Goal: Submit feedback/report problem

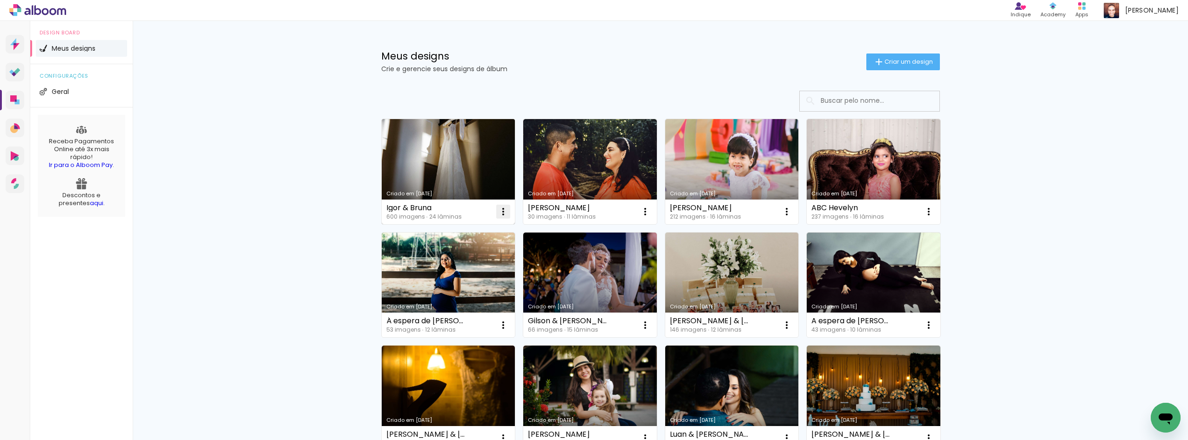
click at [500, 213] on iron-icon at bounding box center [502, 211] width 11 height 11
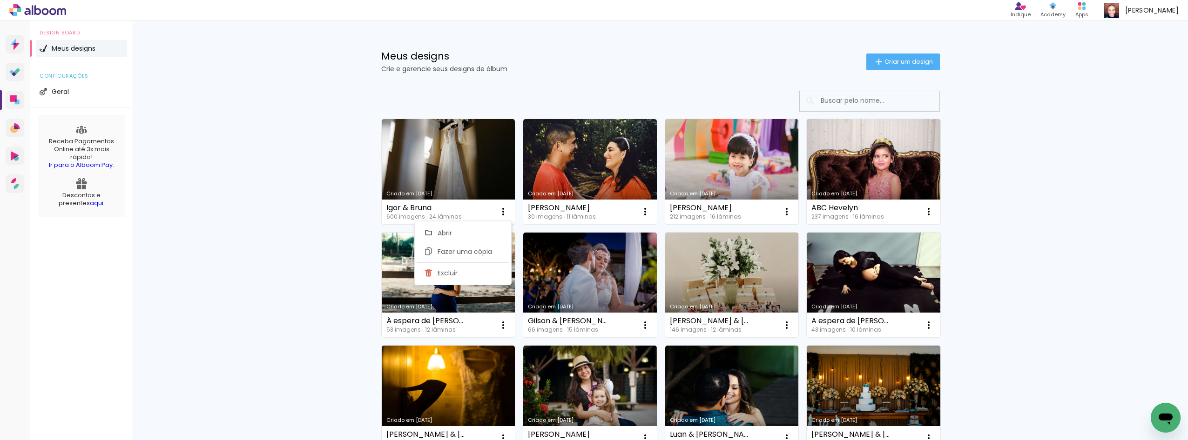
drag, startPoint x: 456, startPoint y: 151, endPoint x: 314, endPoint y: 209, distance: 153.8
click at [314, 209] on div "Meus designs Crie e gerencie seus designs de álbum Criar um design Criado em [D…" at bounding box center [660, 393] width 1055 height 744
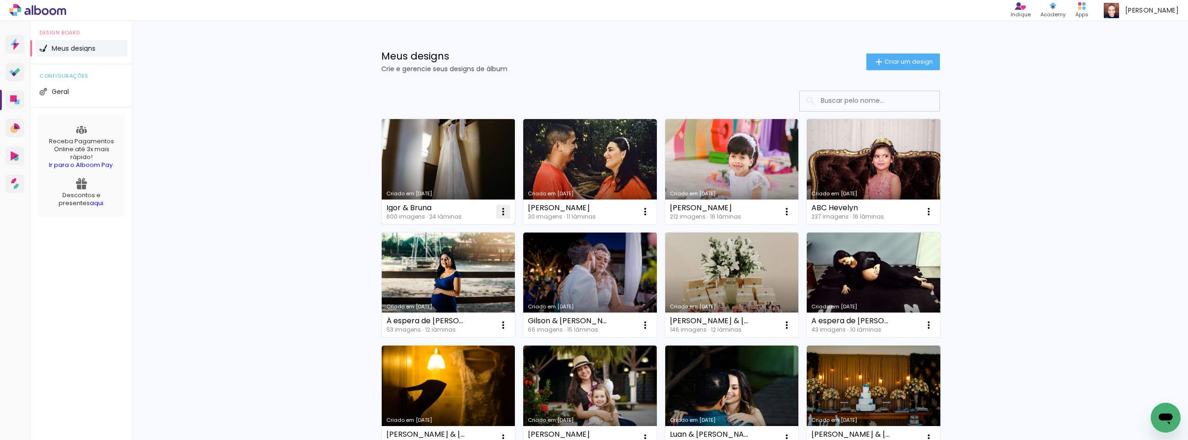
click at [504, 216] on iron-icon at bounding box center [502, 211] width 11 height 11
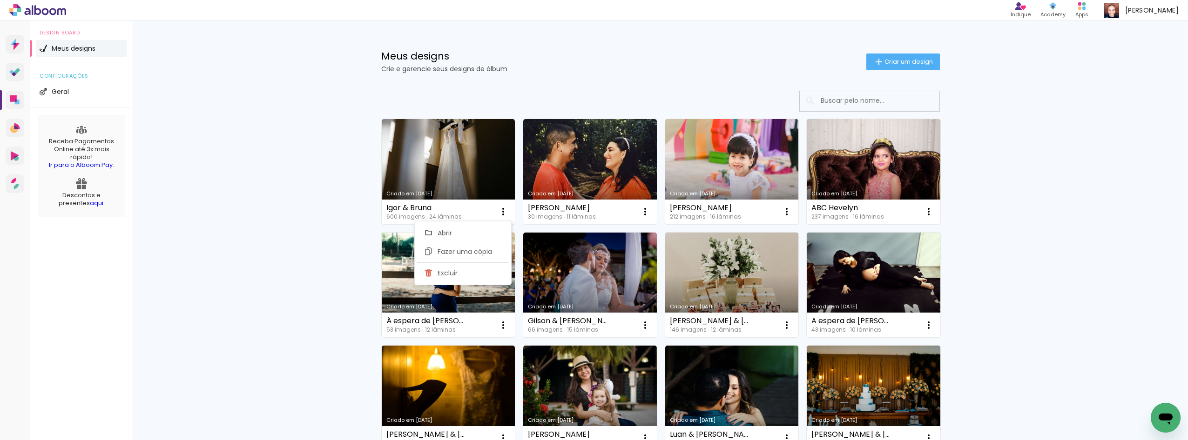
click at [261, 200] on div "Meus designs Crie e gerencie seus designs de álbum Criar um design Criado em [D…" at bounding box center [660, 393] width 1055 height 744
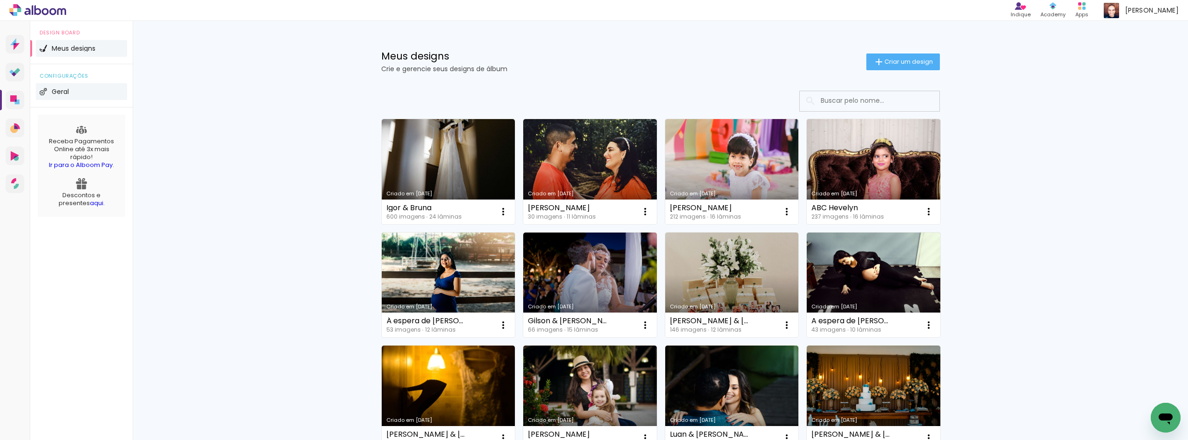
click at [68, 87] on li "Geral" at bounding box center [81, 91] width 91 height 17
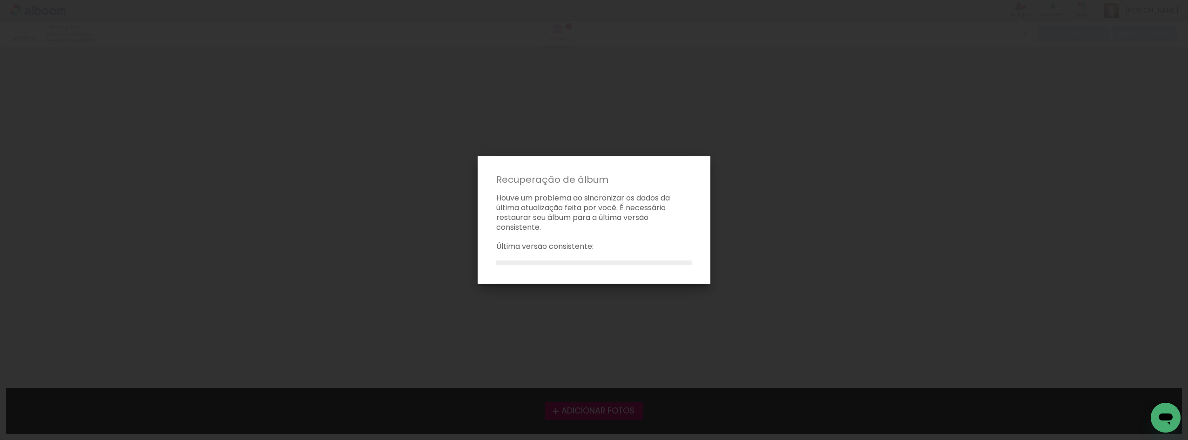
click at [1159, 412] on icon "Abrir janela de mensagens" at bounding box center [1165, 417] width 17 height 17
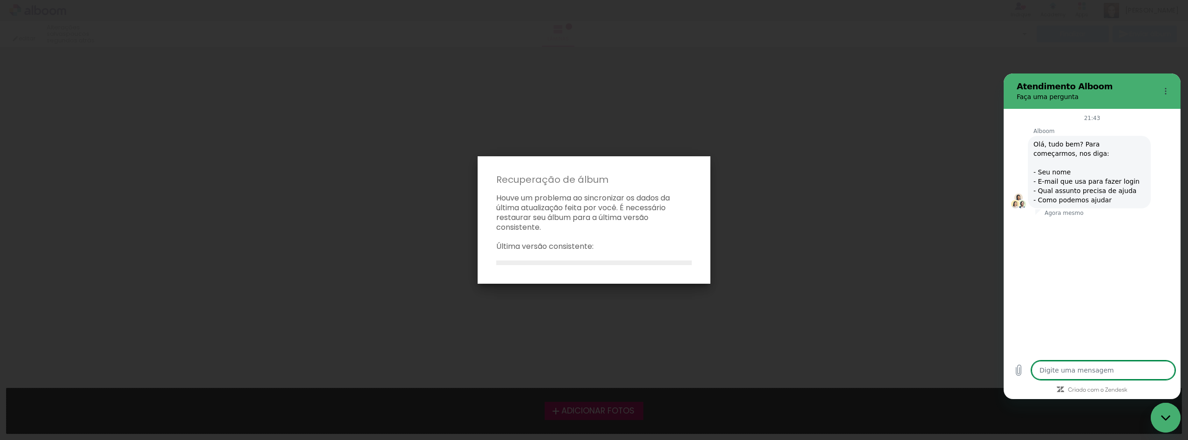
type textarea "x"
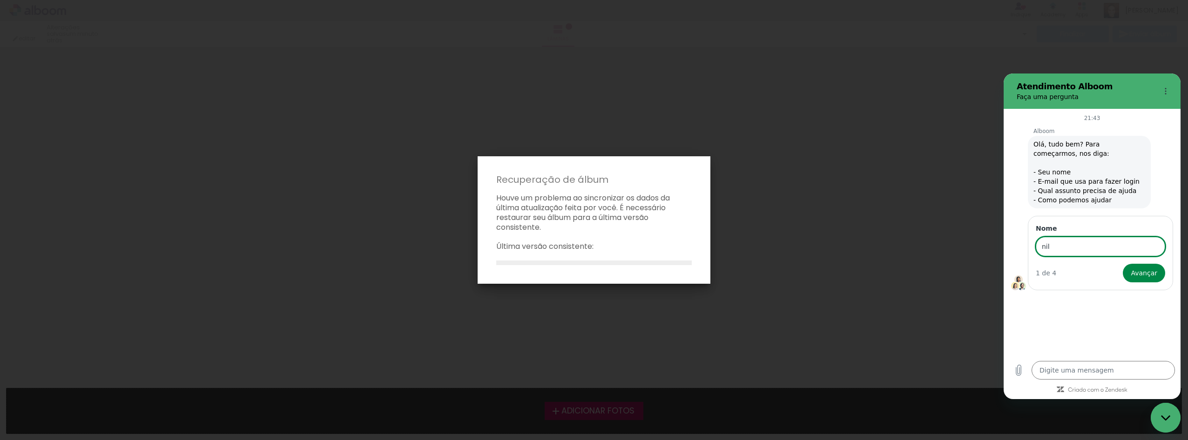
type input "Nil"
click at [1153, 271] on span "Avançar" at bounding box center [1143, 273] width 27 height 11
type textarea "x"
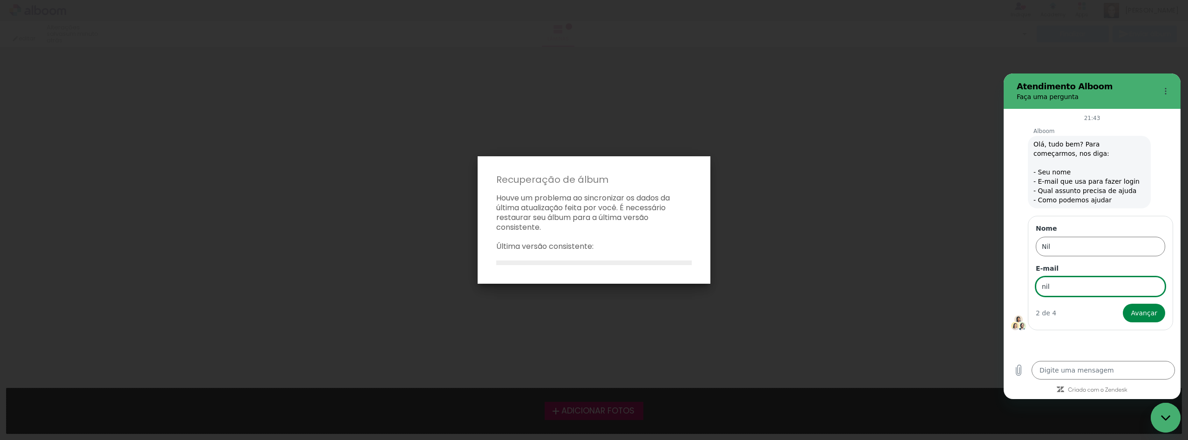
type input "nilalvesfotos@gmail.com"
click at [1150, 316] on span "Avançar" at bounding box center [1143, 313] width 27 height 11
type textarea "x"
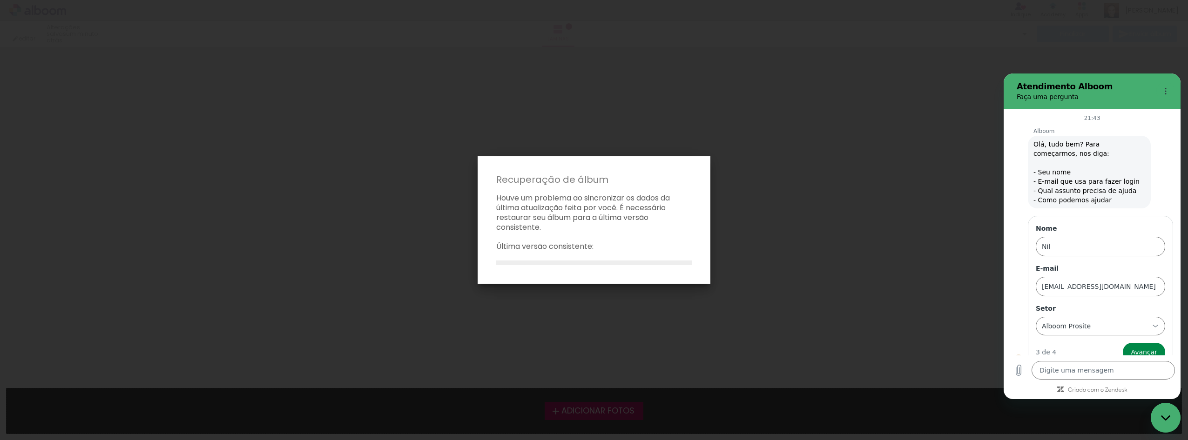
scroll to position [14, 0]
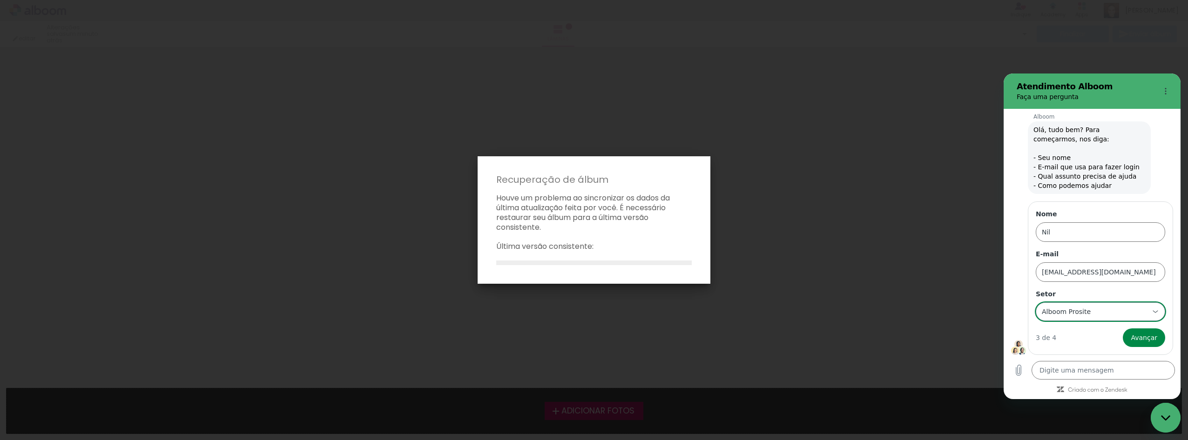
click at [1105, 313] on div "Alboom Prosite Alboom Prosite" at bounding box center [1094, 311] width 108 height 17
click at [1106, 260] on div "Alboom Designbox" at bounding box center [1097, 258] width 88 height 9
type input "Alboom Designbox"
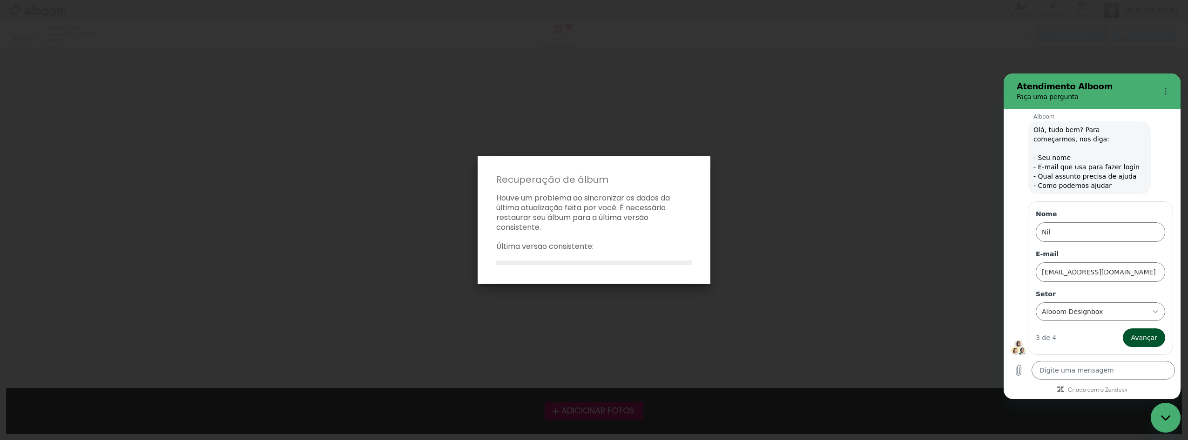
click at [1140, 336] on span "Avançar" at bounding box center [1143, 337] width 27 height 11
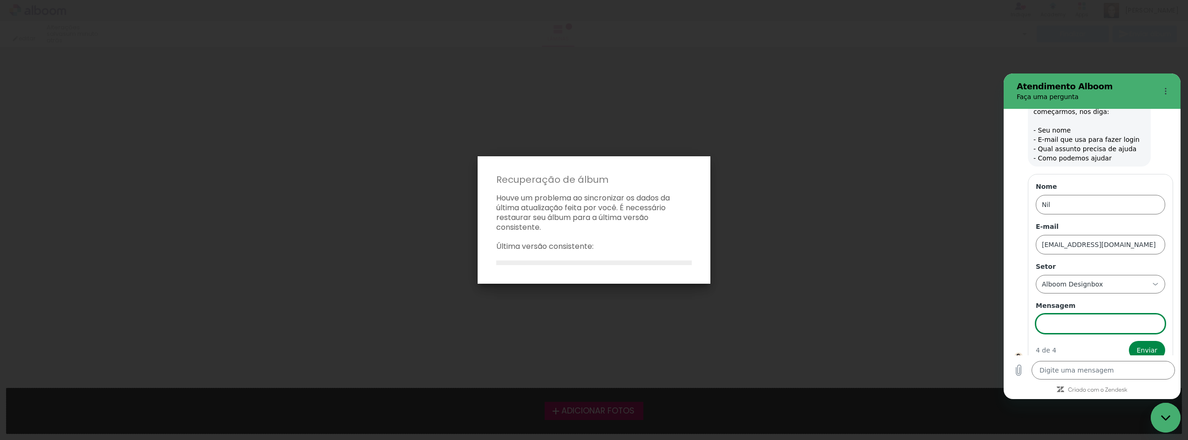
scroll to position [54, 0]
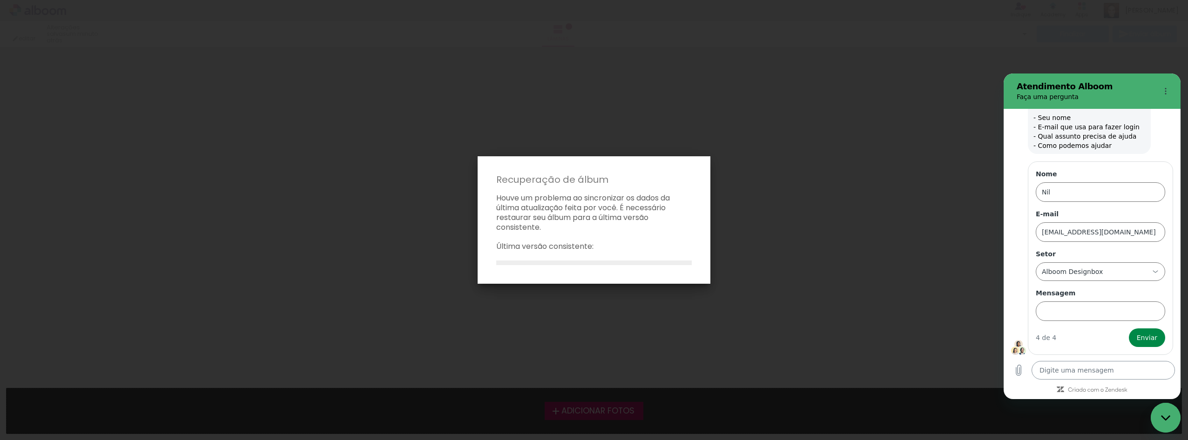
click at [1100, 369] on textarea at bounding box center [1102, 370] width 143 height 19
click at [604, 264] on paper-dialog "Recuperação de álbum Houve um problema ao sincronizar os dados da última atuali…" at bounding box center [593, 220] width 233 height 128
click at [601, 266] on paper-dialog "Recuperação de álbum Houve um problema ao sincronizar os dados da última atuali…" at bounding box center [593, 220] width 233 height 128
drag, startPoint x: 526, startPoint y: 260, endPoint x: 530, endPoint y: 263, distance: 4.9
click at [534, 264] on paper-dialog "Recuperação de álbum Houve um problema ao sincronizar os dados da última atuali…" at bounding box center [593, 220] width 233 height 128
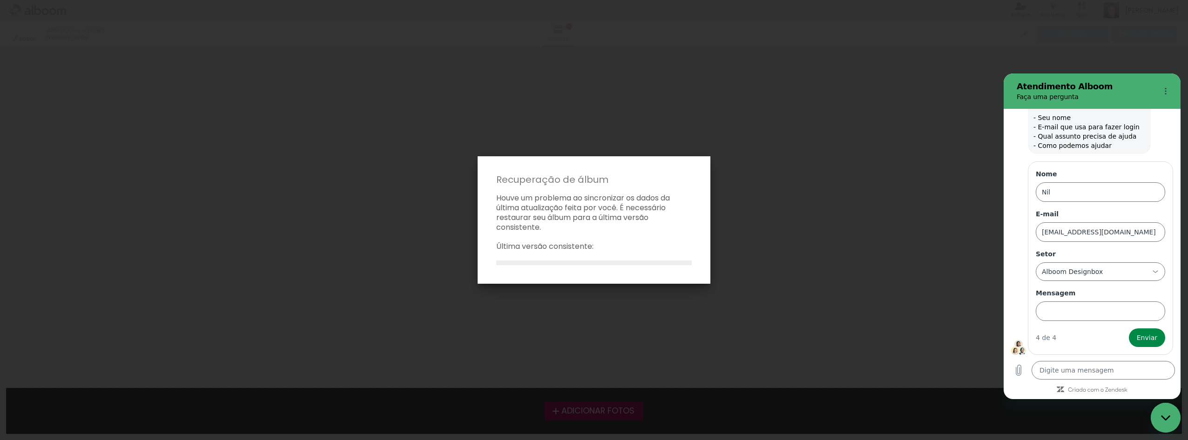
drag, startPoint x: 518, startPoint y: 261, endPoint x: 536, endPoint y: 268, distance: 19.0
click at [531, 267] on paper-dialog "Recuperação de álbum Houve um problema ao sincronizar os dados da última atuali…" at bounding box center [593, 220] width 233 height 128
click at [439, 110] on iron-overlay-backdrop at bounding box center [594, 220] width 1188 height 440
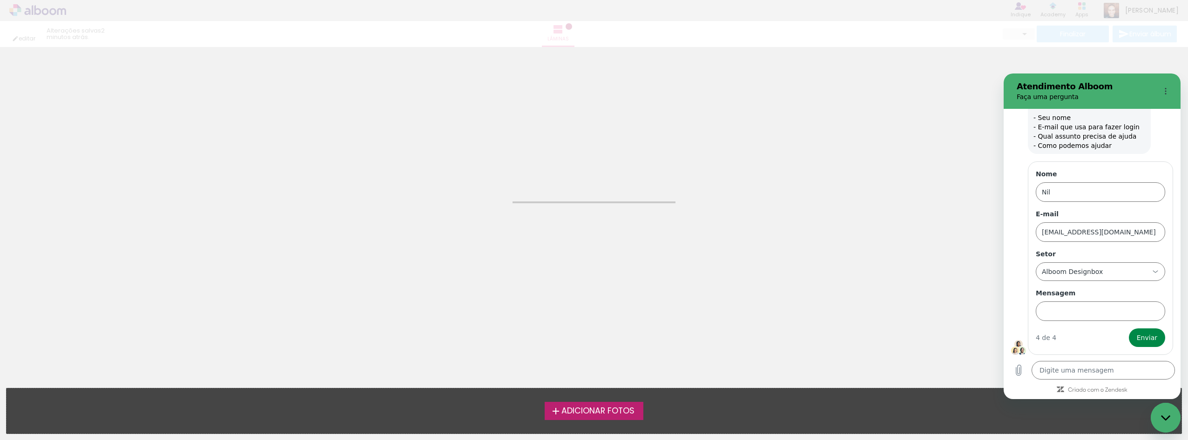
drag, startPoint x: 1157, startPoint y: 422, endPoint x: 2305, endPoint y: 808, distance: 1211.6
click at [1157, 422] on div "Fechar janela de mensagens" at bounding box center [1165, 418] width 28 height 28
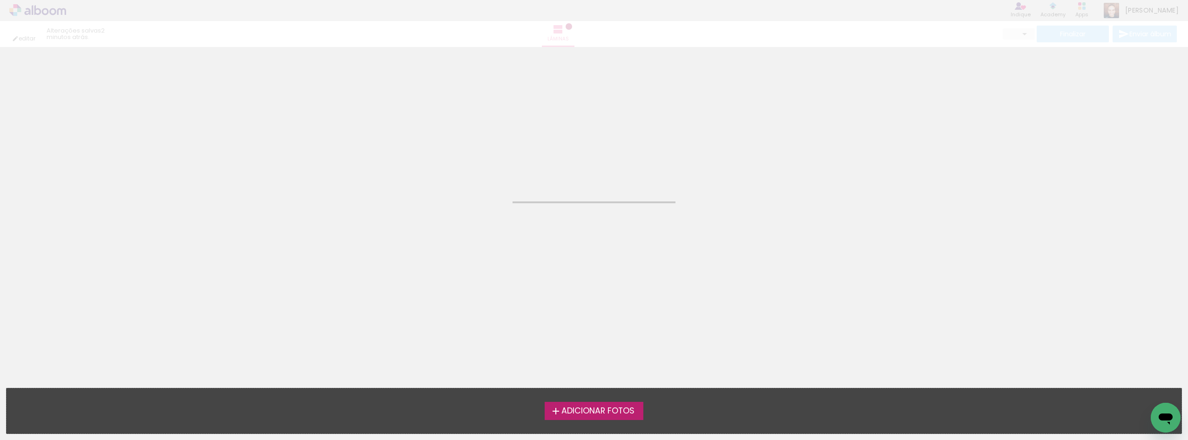
click at [1166, 415] on icon "Abrir janela de mensagens" at bounding box center [1165, 419] width 14 height 11
type textarea "x"
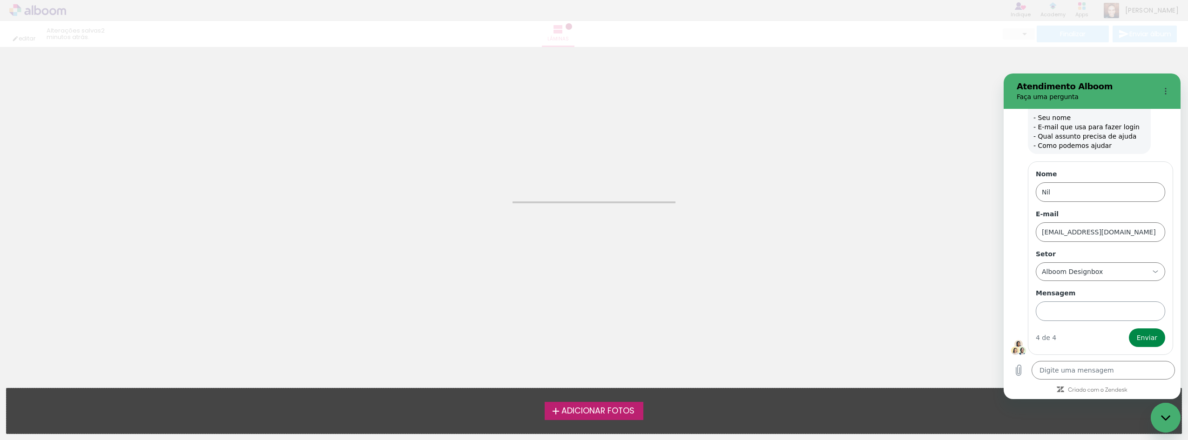
click at [1092, 308] on input "Mensagem" at bounding box center [1099, 312] width 129 height 20
type input "preciso restaurar o meu algum no designbox, houve um erro de sincronizacao e na…"
click at [1136, 340] on span "Enviar" at bounding box center [1146, 337] width 20 height 11
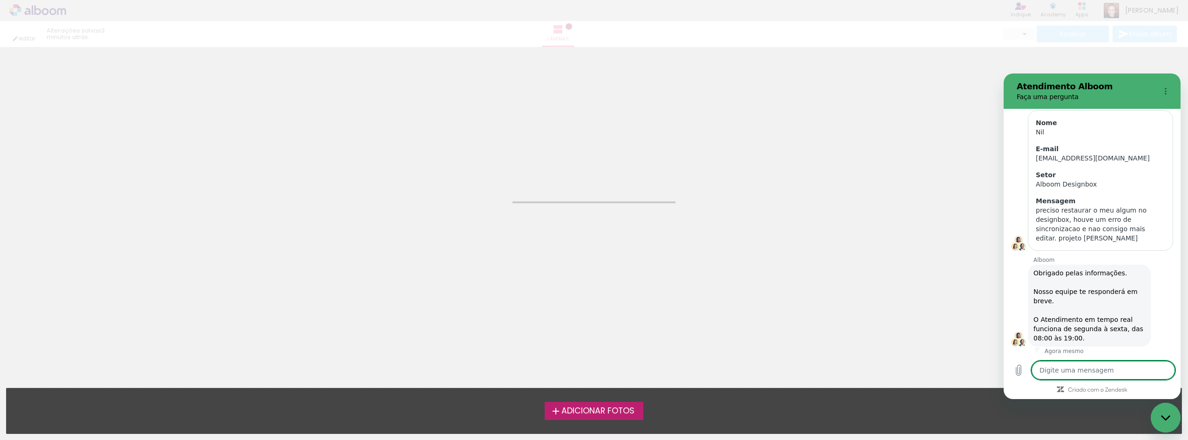
scroll to position [115, 0]
click at [1168, 420] on icon "Fechar janela de mensagens" at bounding box center [1166, 418] width 10 height 6
type textarea "x"
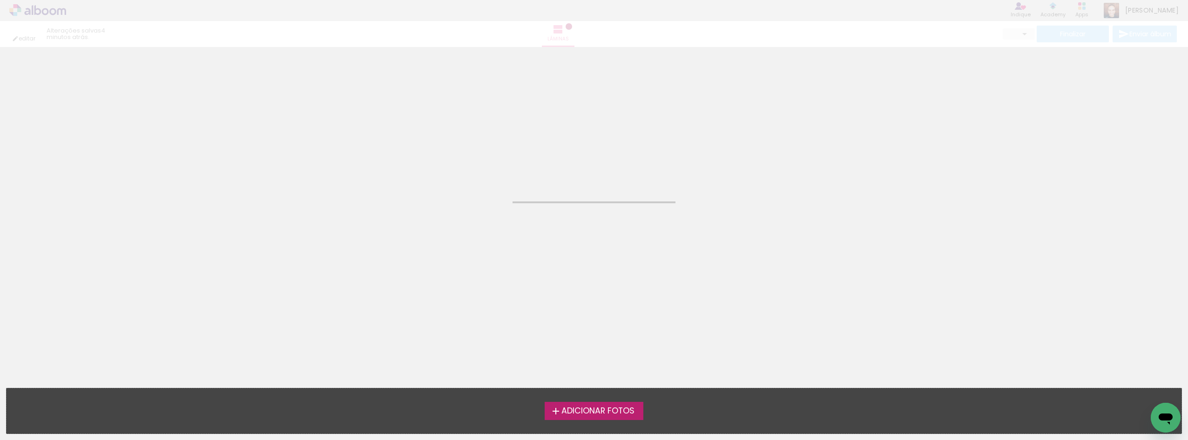
click at [698, 118] on neon-animatable "Confirmar Cancelar" at bounding box center [594, 94] width 1188 height 94
drag, startPoint x: 655, startPoint y: 200, endPoint x: 648, endPoint y: 210, distance: 12.4
click at [654, 200] on neon-animated-pages "Confirmar Cancelar" at bounding box center [594, 243] width 1188 height 393
click at [637, 216] on neon-animated-pages "Confirmar Cancelar" at bounding box center [594, 243] width 1188 height 393
click at [620, 202] on div at bounding box center [593, 202] width 163 height 2
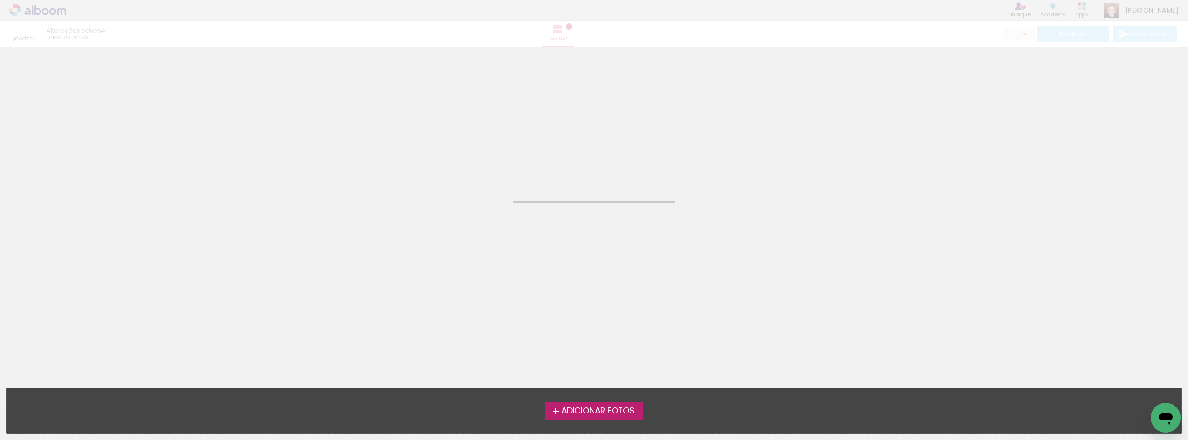
drag, startPoint x: 624, startPoint y: 201, endPoint x: 630, endPoint y: 209, distance: 10.5
click at [630, 209] on neon-animated-pages "Confirmar Cancelar" at bounding box center [594, 243] width 1188 height 393
click at [591, 280] on neon-animated-pages "Confirmar Cancelar" at bounding box center [594, 243] width 1188 height 393
click at [146, 141] on neon-animatable "Confirmar Cancelar" at bounding box center [594, 94] width 1188 height 94
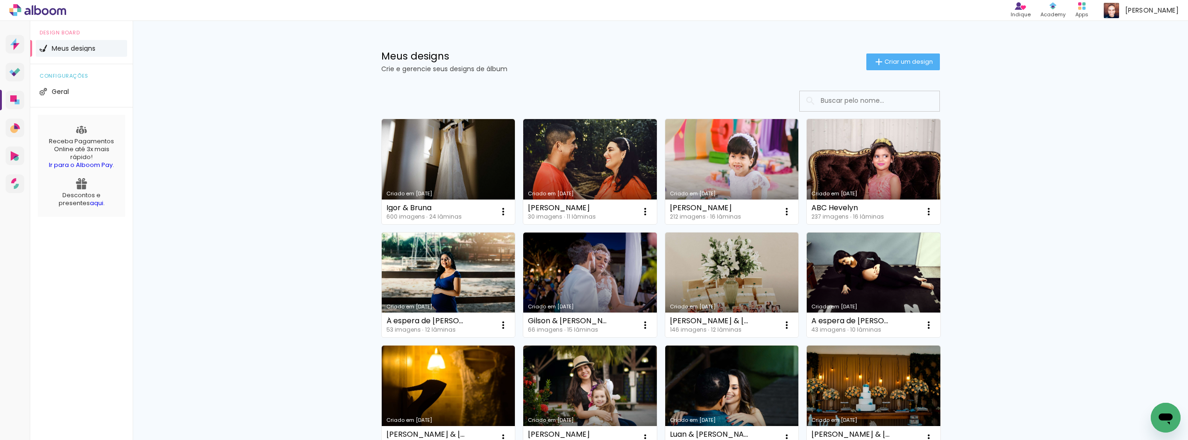
click at [245, 157] on div "Meus designs Crie e gerencie seus designs de álbum Criar um design Criado em [D…" at bounding box center [660, 393] width 1055 height 744
drag, startPoint x: 467, startPoint y: 150, endPoint x: 325, endPoint y: 175, distance: 143.6
click at [325, 174] on div "Meus designs Crie e gerencie seus designs de álbum Criar um design Criado em [D…" at bounding box center [660, 393] width 1055 height 744
click at [498, 212] on iron-icon at bounding box center [502, 211] width 11 height 11
click at [293, 196] on div "Meus designs Crie e gerencie seus designs de álbum Criar um design Criado em [D…" at bounding box center [660, 393] width 1055 height 744
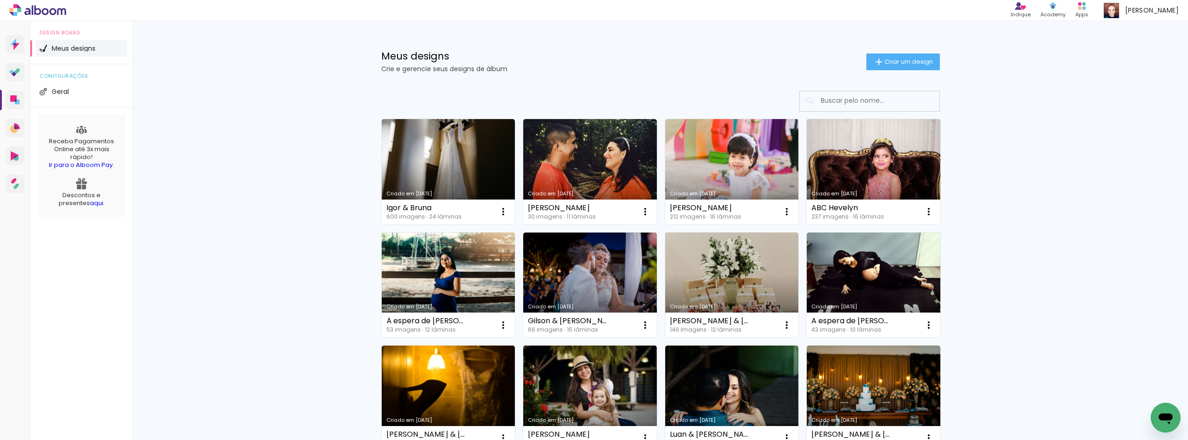
click at [69, 49] on span "Meus designs" at bounding box center [74, 48] width 44 height 7
click at [60, 88] on li "Geral" at bounding box center [81, 91] width 91 height 17
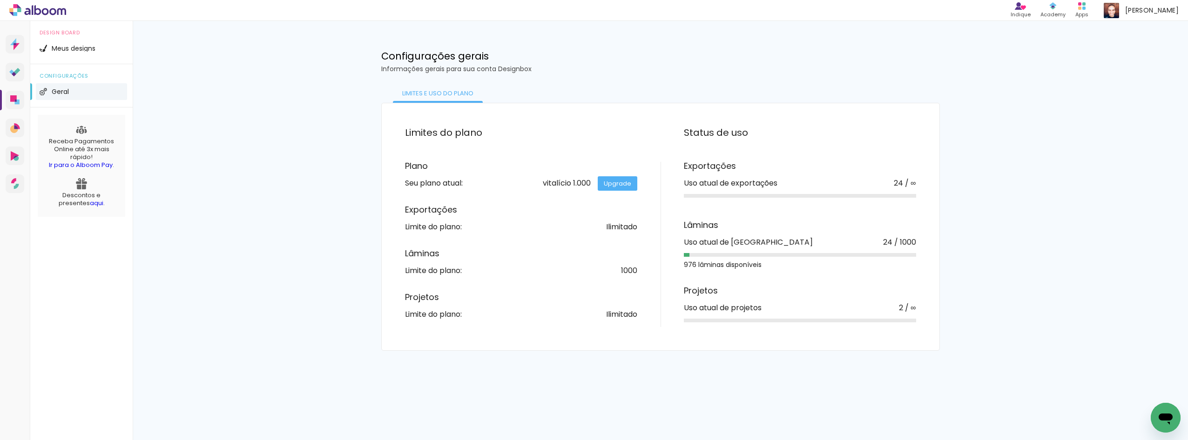
click at [611, 184] on link "Upgrade" at bounding box center [617, 183] width 40 height 14
click at [82, 164] on link "Ir para o Alboom Pay" at bounding box center [81, 165] width 64 height 9
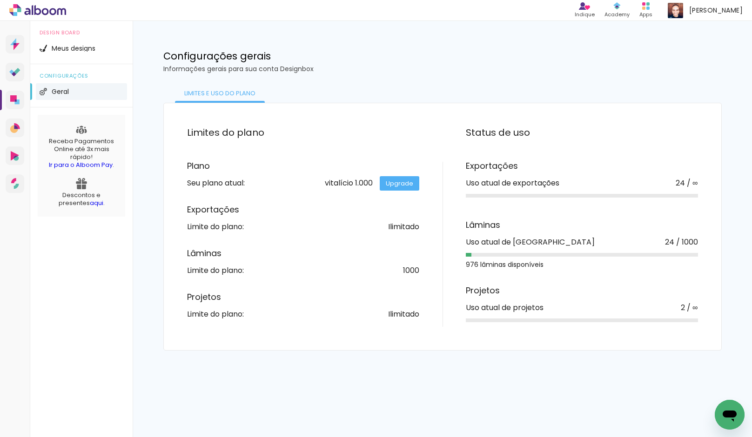
click at [152, 297] on div "Limites do plano Plano Seu plano atual: vitalício 1.000 Upgrade Exportações Lim…" at bounding box center [442, 227] width 605 height 248
